Goal: Task Accomplishment & Management: Manage account settings

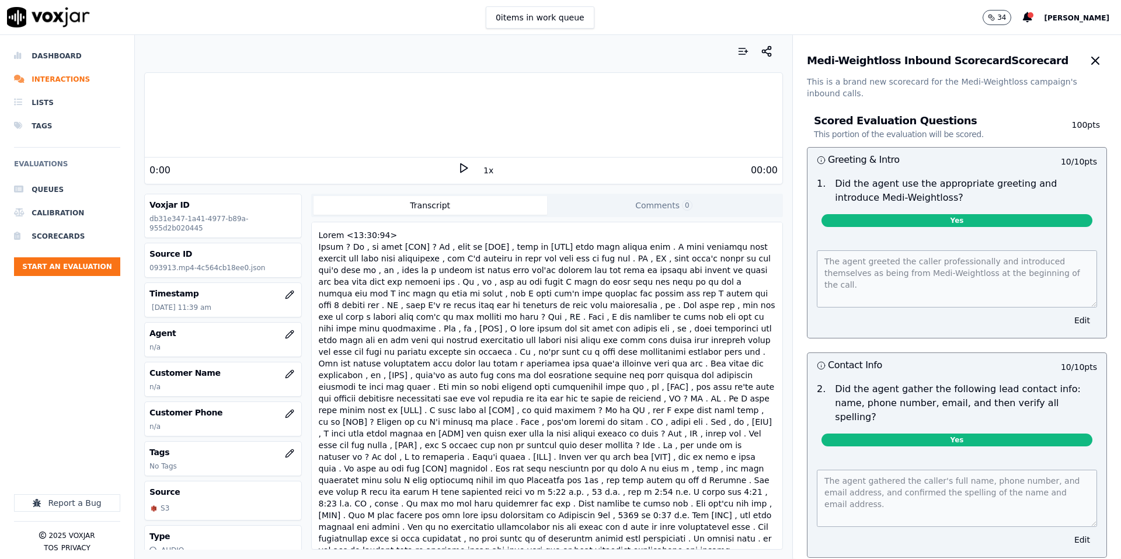
scroll to position [56, 0]
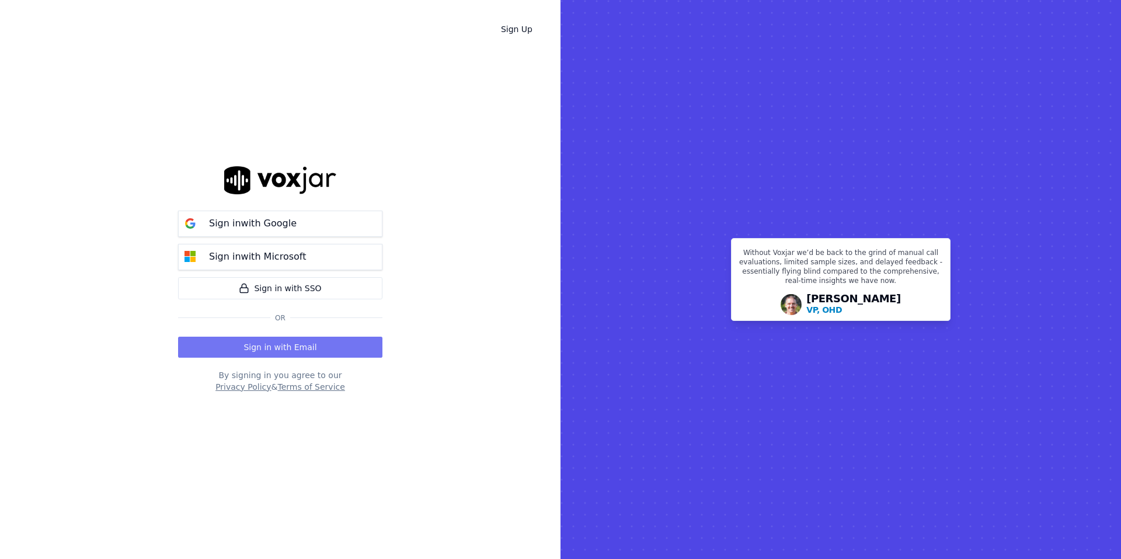
click at [284, 350] on button "Sign in with Email" at bounding box center [280, 347] width 204 height 21
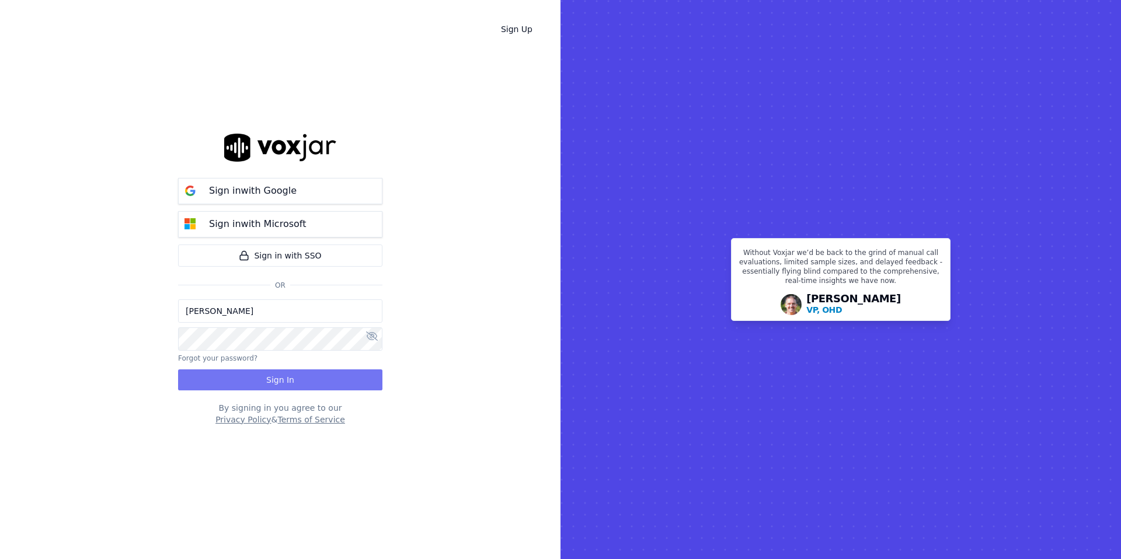
click at [269, 377] on button "Sign In" at bounding box center [280, 380] width 204 height 21
click at [280, 379] on button "Sign In" at bounding box center [280, 380] width 204 height 21
click at [477, 393] on div "Sign Up Sign in with Google Sign in with Microsoft Sign in with SSO Or Candyce …" at bounding box center [280, 279] width 560 height 559
click at [288, 317] on input "[PERSON_NAME]" at bounding box center [280, 310] width 204 height 23
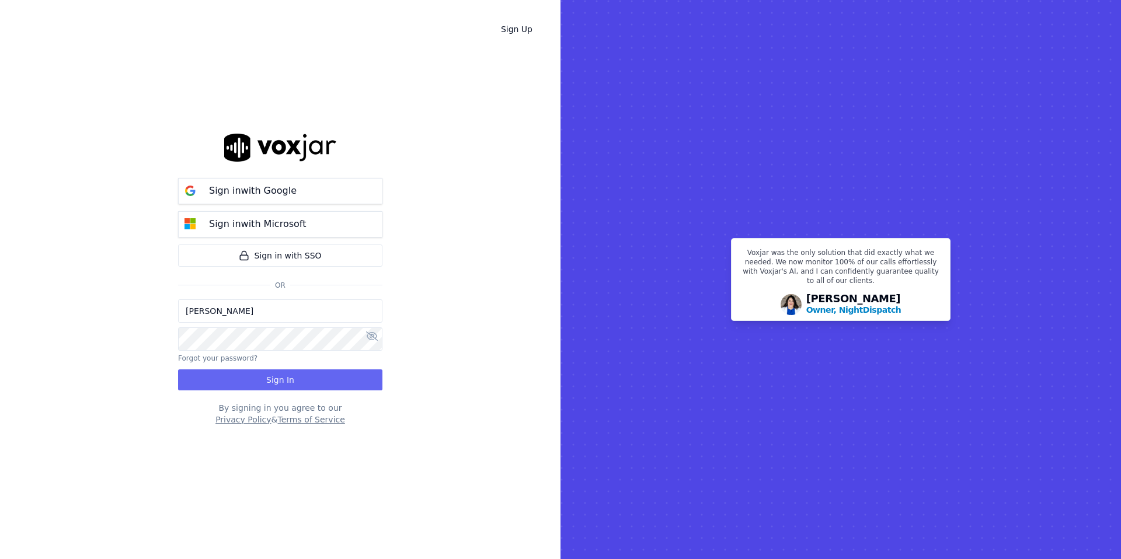
click at [288, 317] on input "[PERSON_NAME]" at bounding box center [280, 310] width 204 height 23
type input "candyceanthony@shyftoff.com"
click at [308, 381] on button "Sign In" at bounding box center [280, 380] width 204 height 21
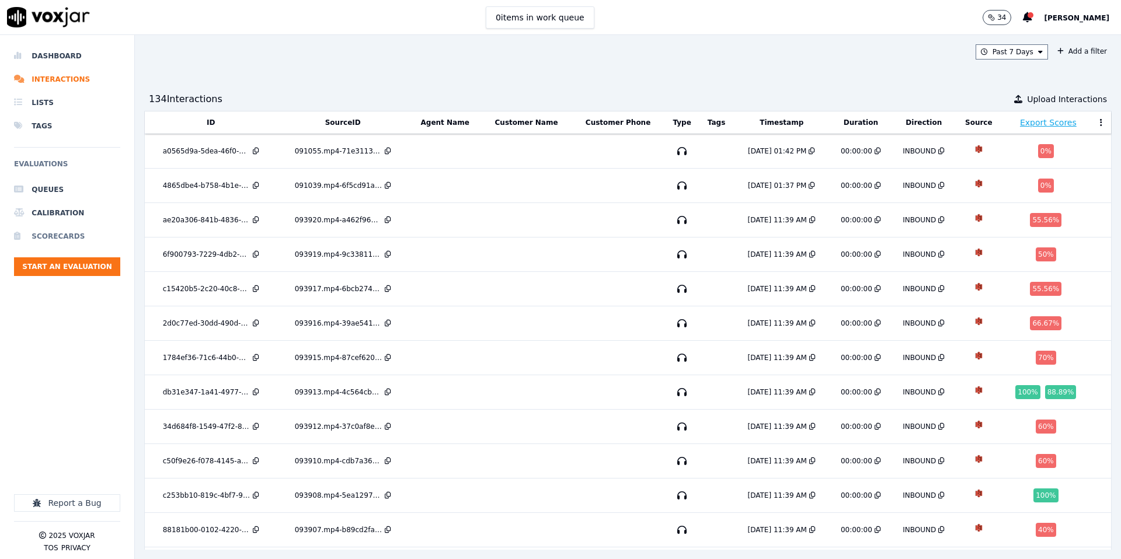
click at [64, 236] on li "Scorecards" at bounding box center [67, 236] width 106 height 23
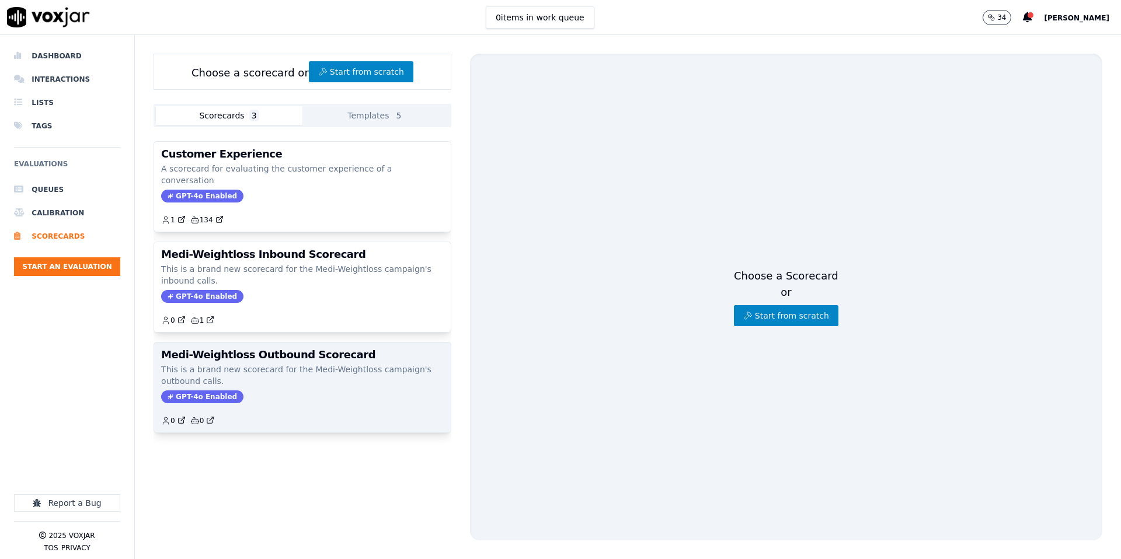
click at [287, 374] on p "This is a brand new scorecard for the Medi-Weightloss campaign's outbound calls." at bounding box center [302, 375] width 283 height 23
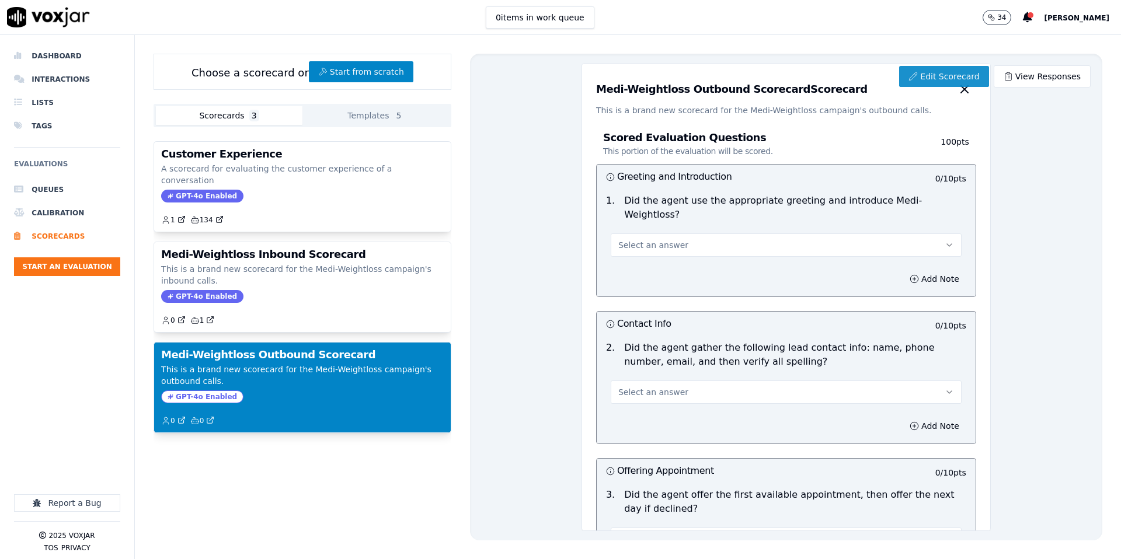
click at [933, 81] on link "Edit Scorecard" at bounding box center [943, 76] width 89 height 21
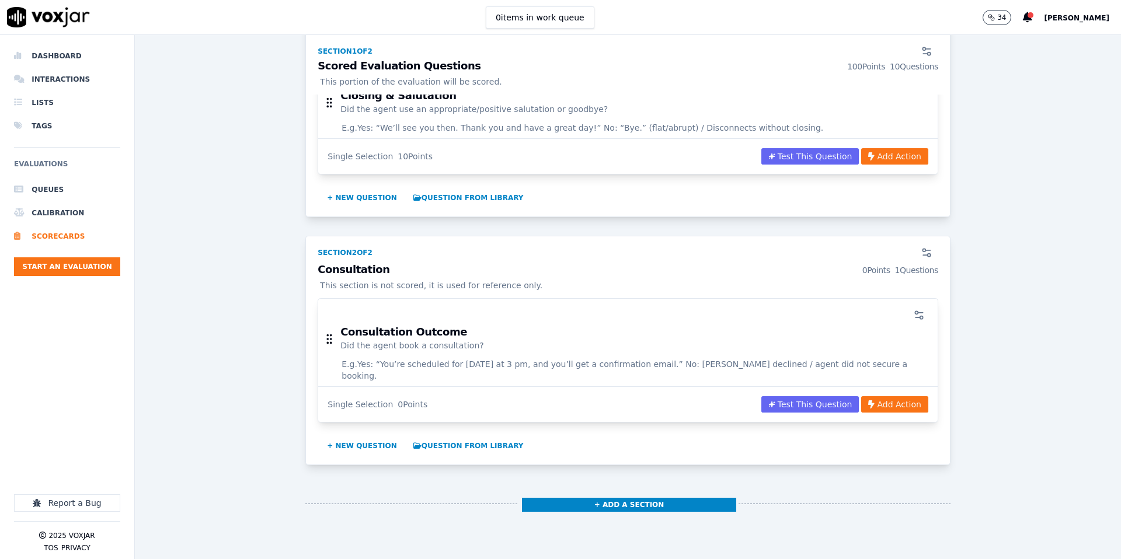
scroll to position [1373, 0]
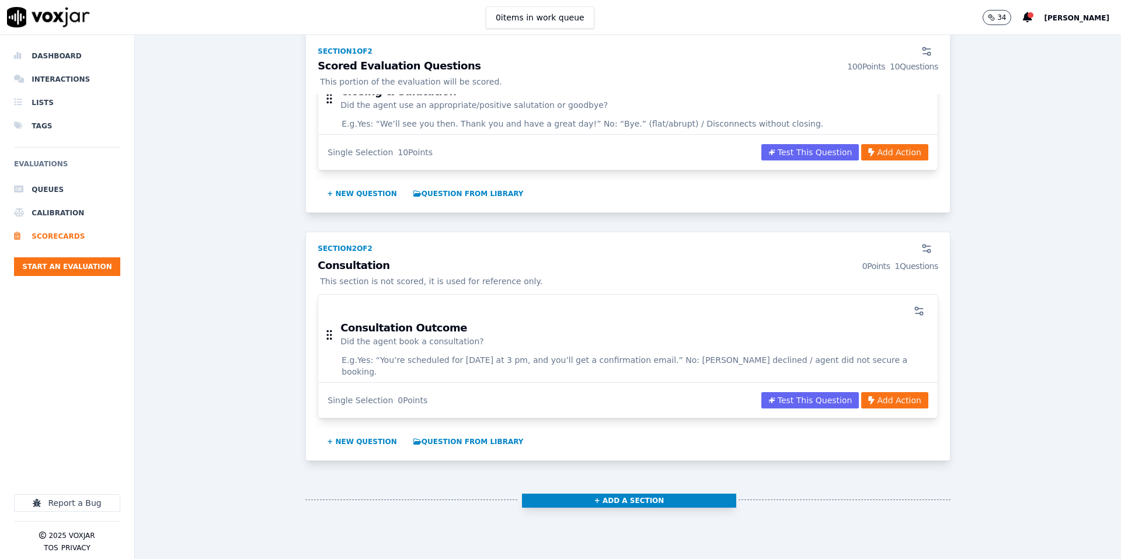
click at [628, 494] on button "+ Add a section" at bounding box center [629, 501] width 215 height 14
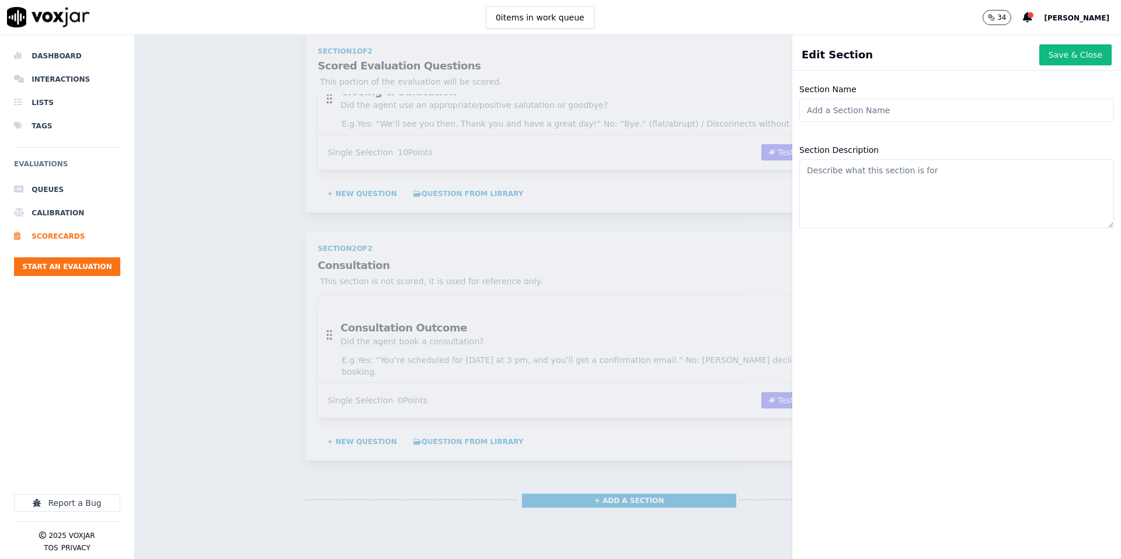
click at [908, 114] on input "Section Name" at bounding box center [956, 110] width 315 height 23
type input "1st Voicemail"
click at [902, 190] on textarea "Section Description" at bounding box center [956, 193] width 315 height 69
click at [890, 110] on input "1st Voicemail" at bounding box center [956, 110] width 315 height 23
click at [807, 112] on input "1st Voicemail" at bounding box center [956, 110] width 315 height 23
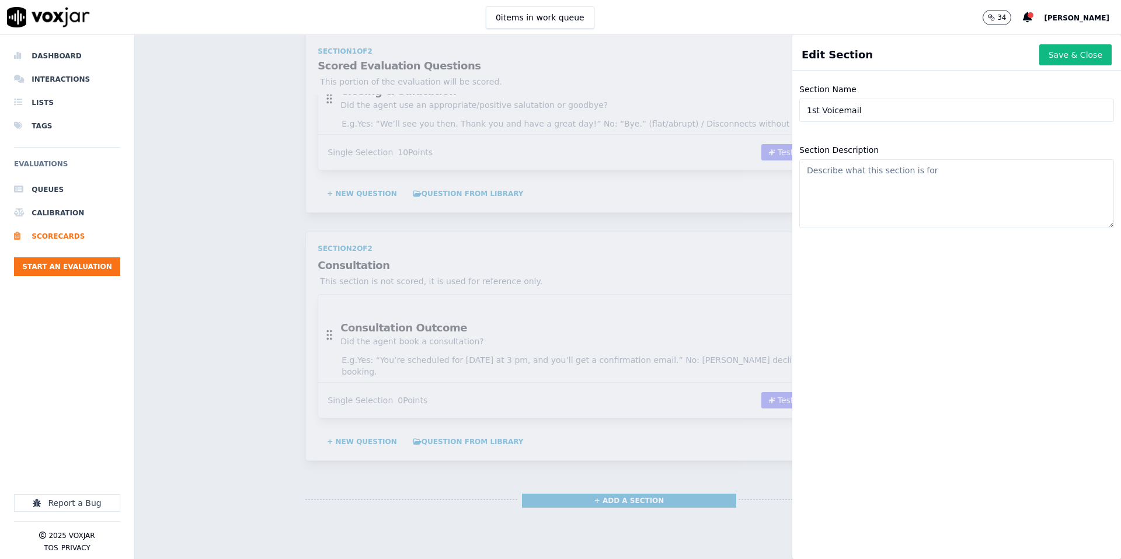
click at [848, 179] on textarea "Section Description" at bounding box center [956, 193] width 315 height 69
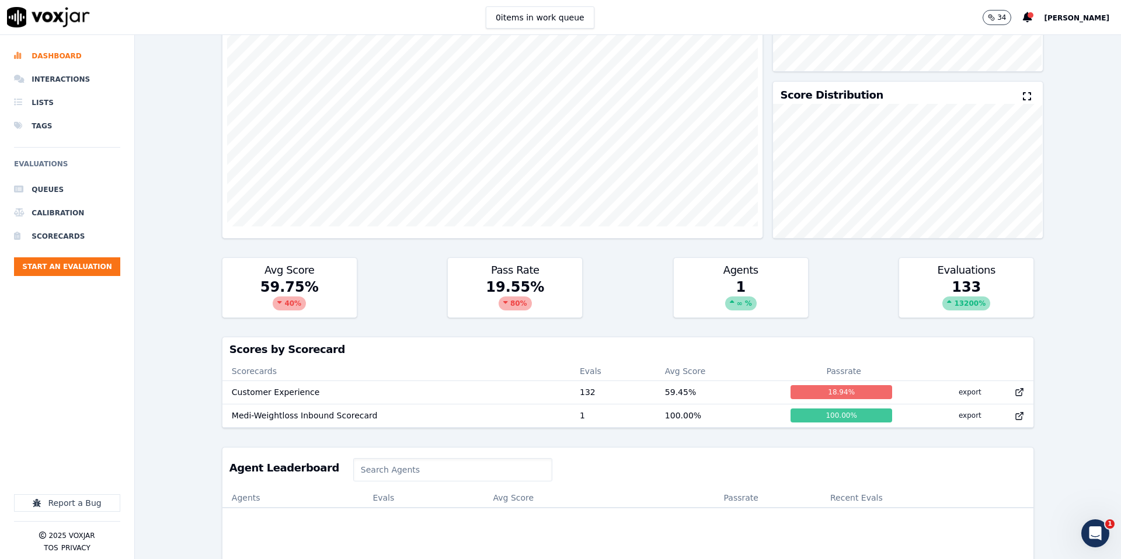
scroll to position [163, 0]
click at [1107, 527] on html at bounding box center [1093, 532] width 28 height 28
click at [1094, 531] on icon "Open Intercom Messenger" at bounding box center [1093, 531] width 8 height 9
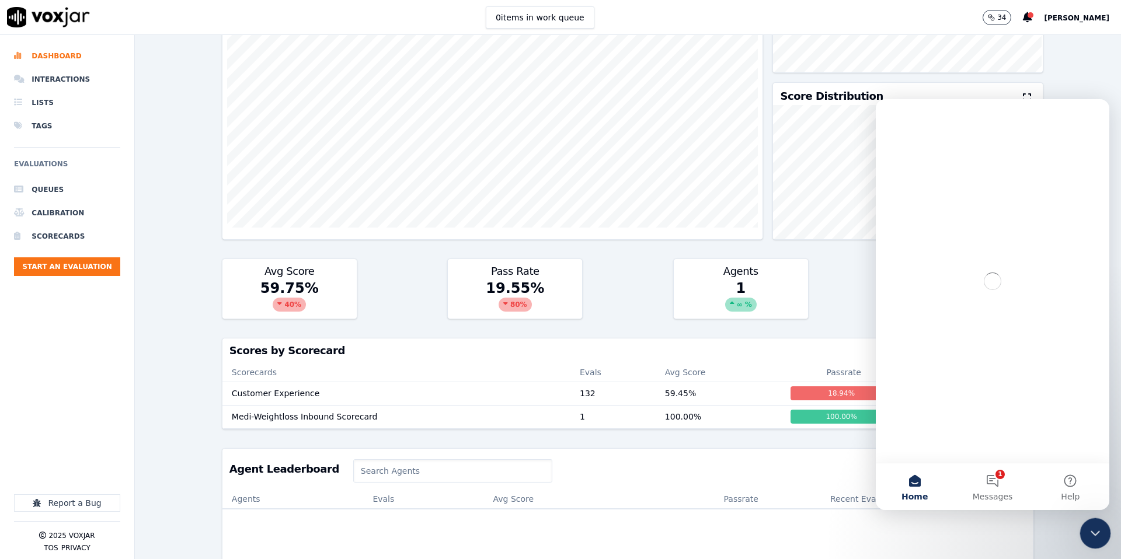
scroll to position [0, 0]
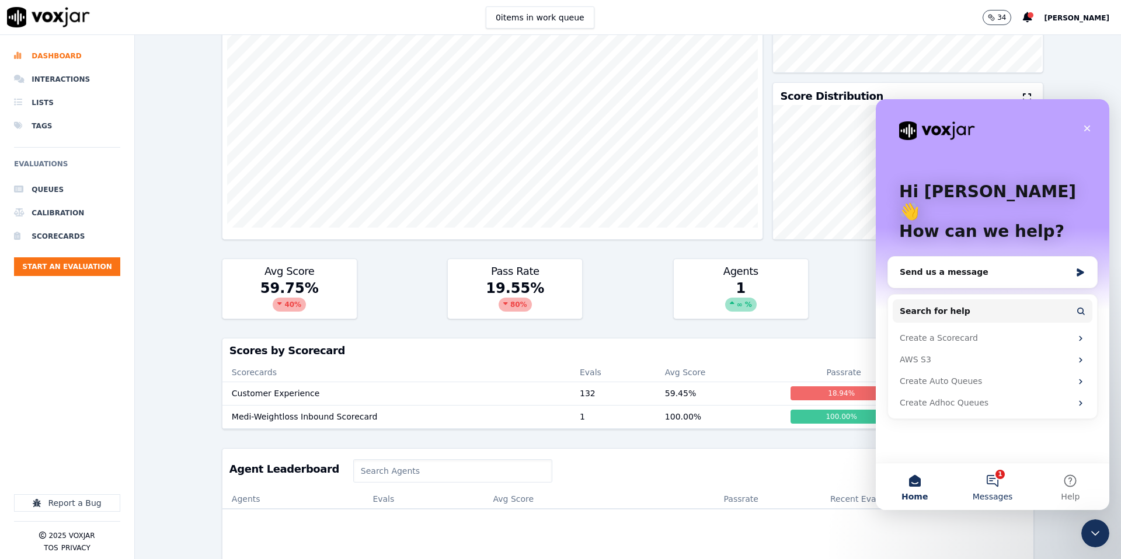
click at [1001, 478] on button "1 Messages" at bounding box center [992, 487] width 78 height 47
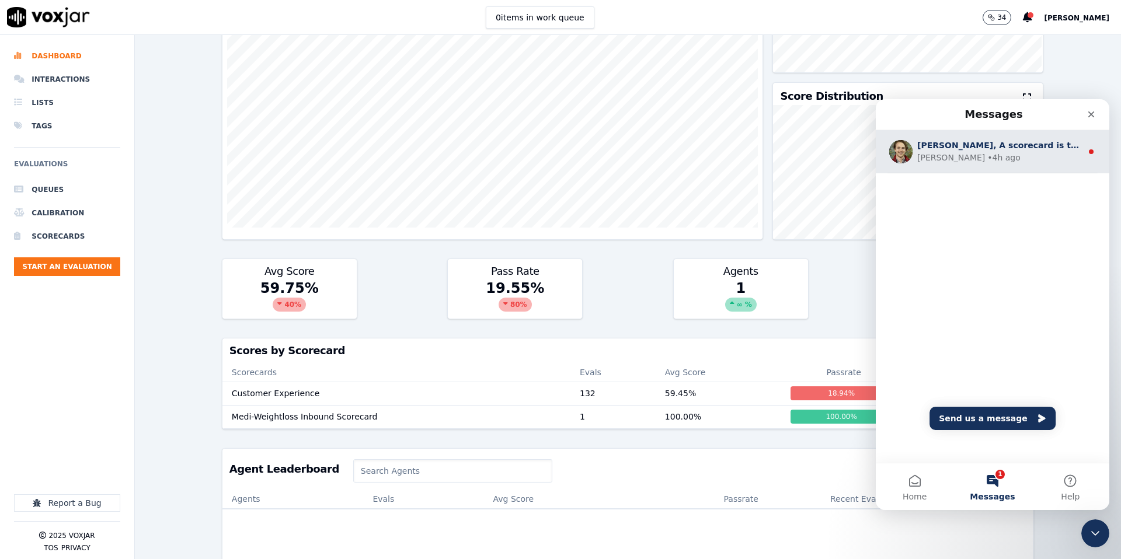
click at [955, 167] on div "Candyce, A scorecard is the foundation of fully automated call evaluations. Che…" at bounding box center [993, 151] width 234 height 43
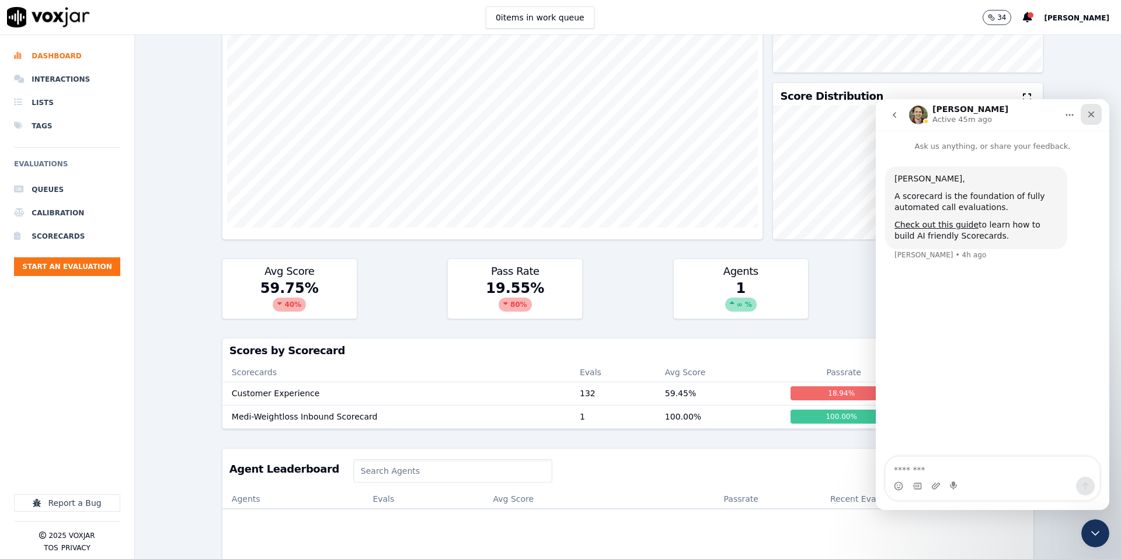
click at [1083, 116] on div "Close" at bounding box center [1091, 114] width 21 height 21
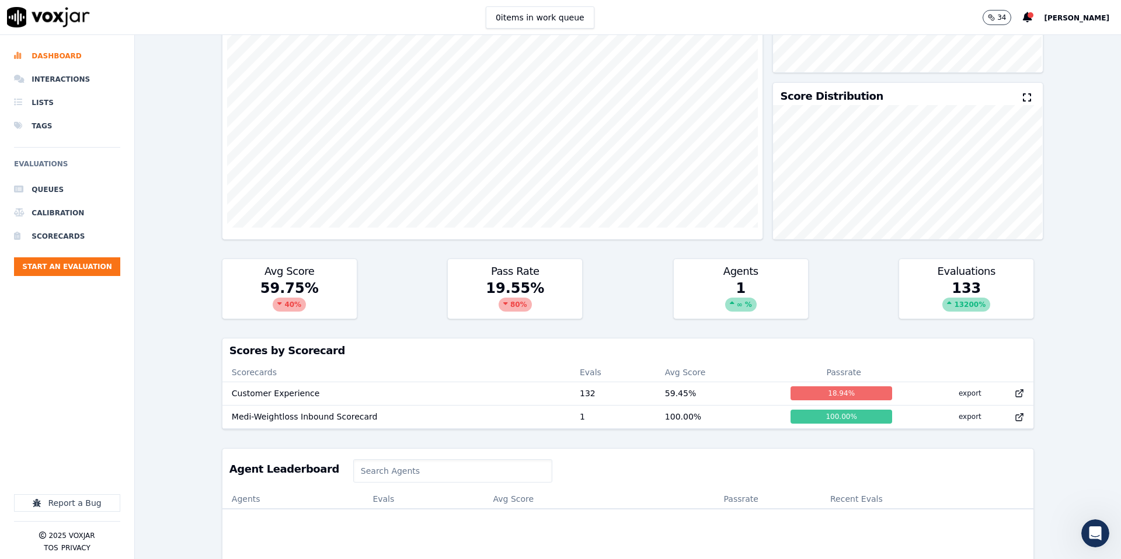
scroll to position [187, 0]
